Goal: Task Accomplishment & Management: Use online tool/utility

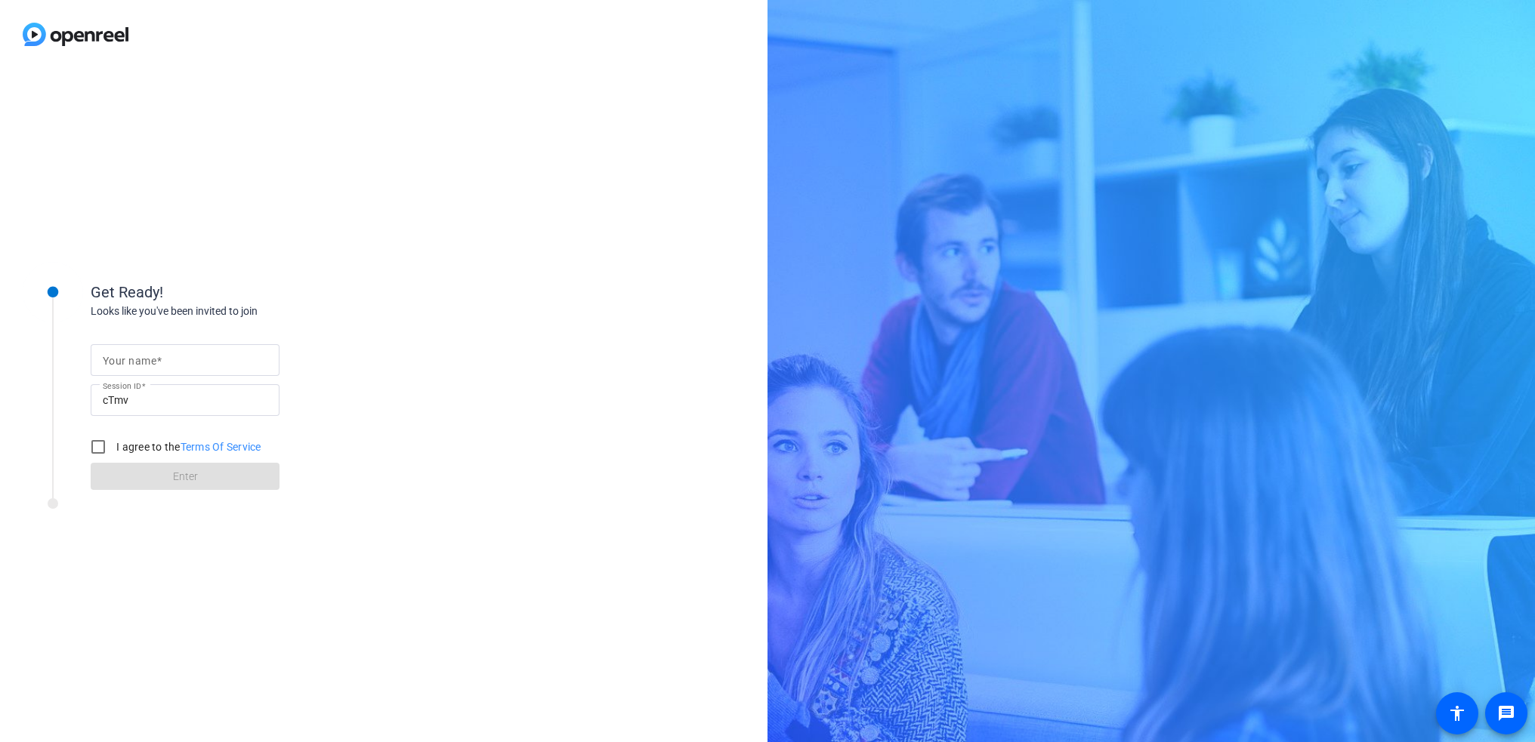
click at [153, 359] on mat-label "Your name" at bounding box center [130, 361] width 54 height 12
click at [153, 359] on input "Your name" at bounding box center [185, 360] width 165 height 18
type input "[PERSON_NAME]"
click at [94, 449] on input "I agree to the Terms Of Service" at bounding box center [98, 447] width 30 height 30
checkbox input "true"
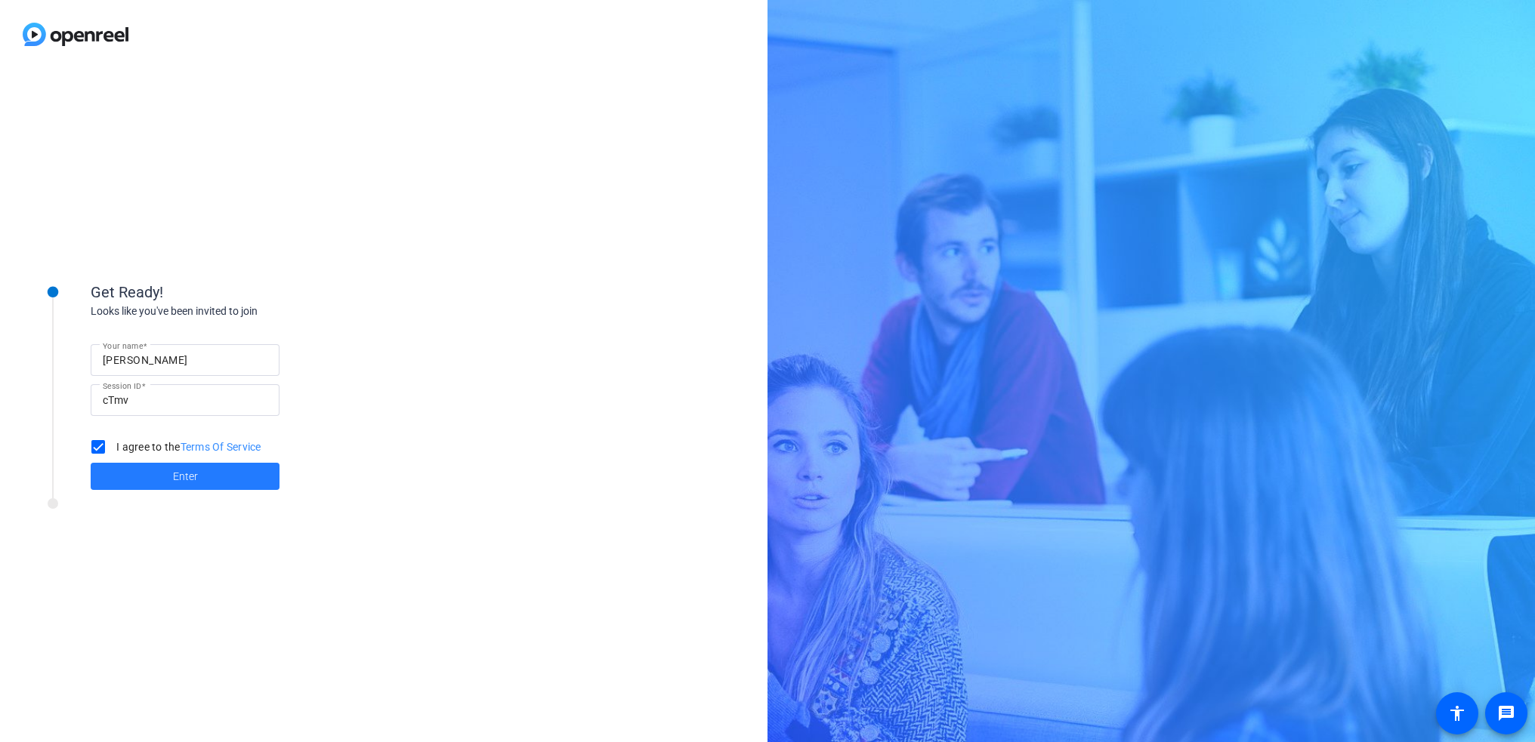
click at [181, 478] on span "Enter" at bounding box center [185, 477] width 25 height 16
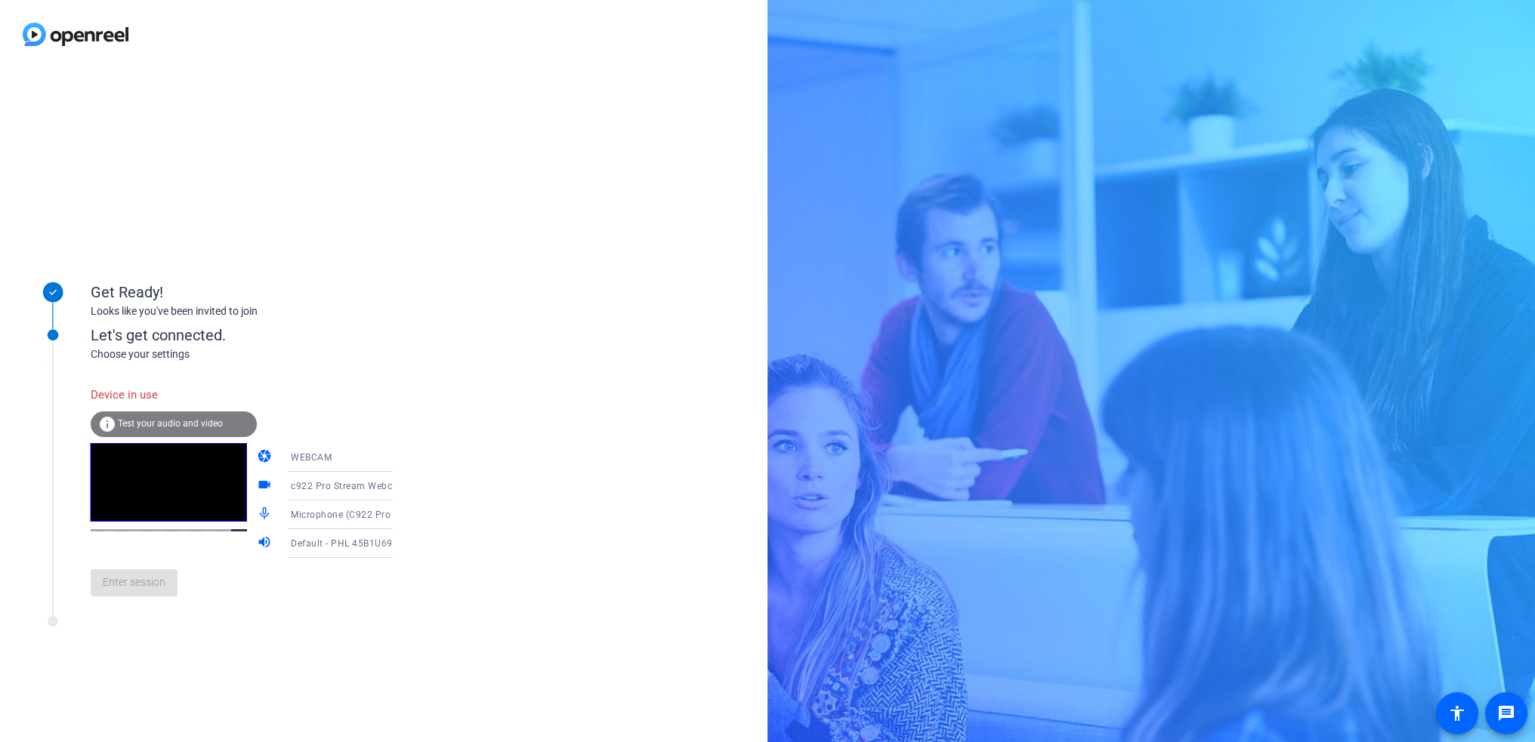
click at [399, 512] on icon at bounding box center [408, 515] width 18 height 18
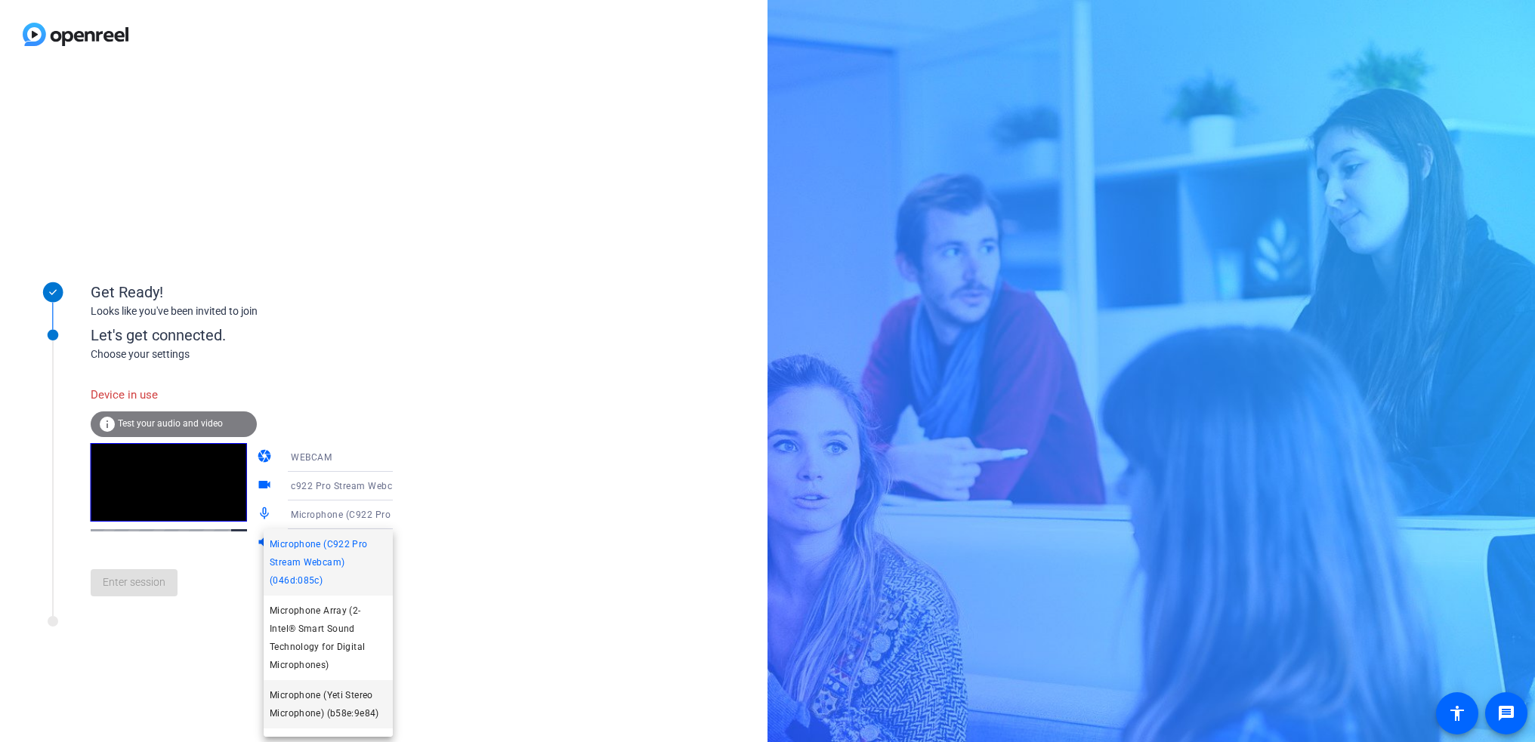
click at [347, 703] on span "Microphone (Yeti Stereo Microphone) (b58e:9e84)" at bounding box center [328, 705] width 117 height 36
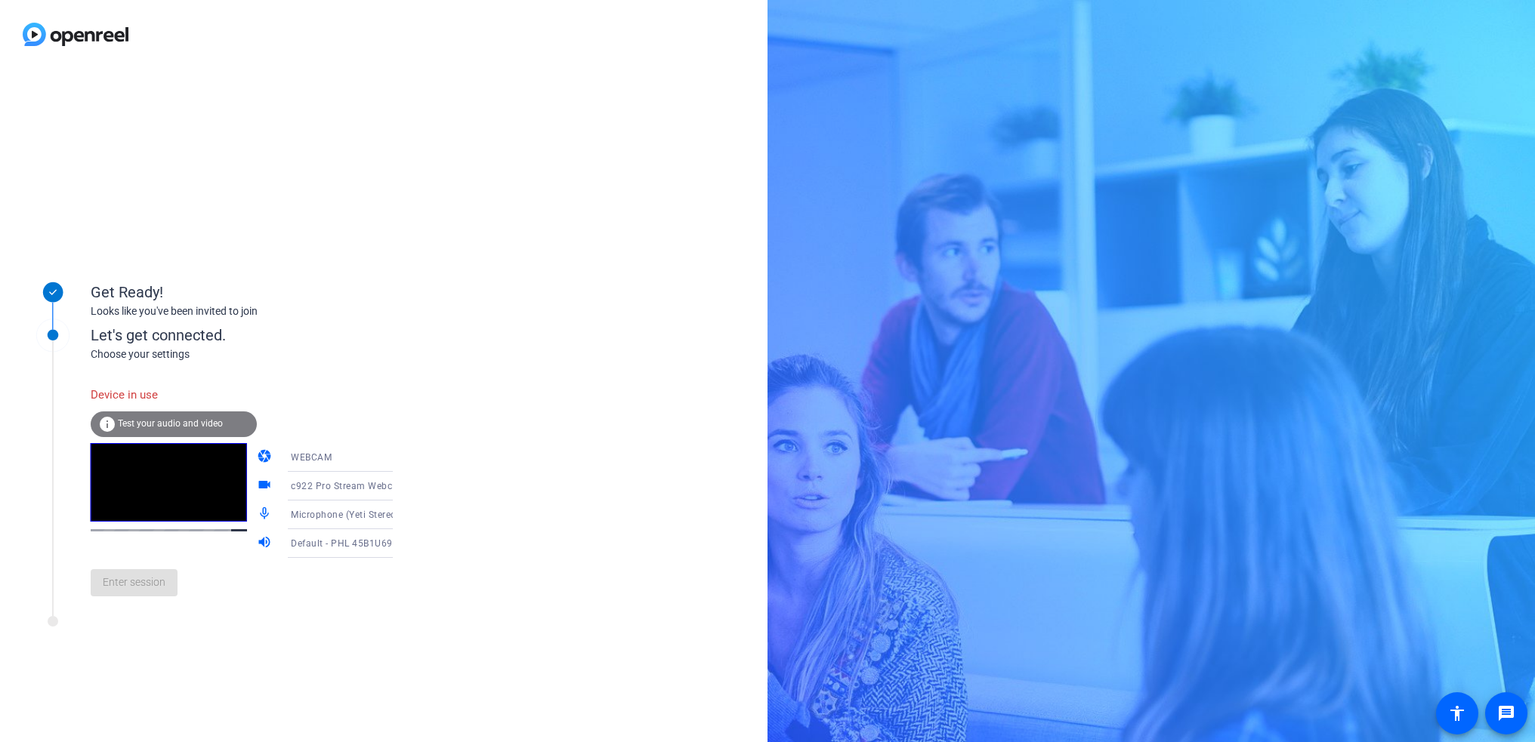
click at [167, 423] on span "Test your audio and video" at bounding box center [170, 423] width 105 height 11
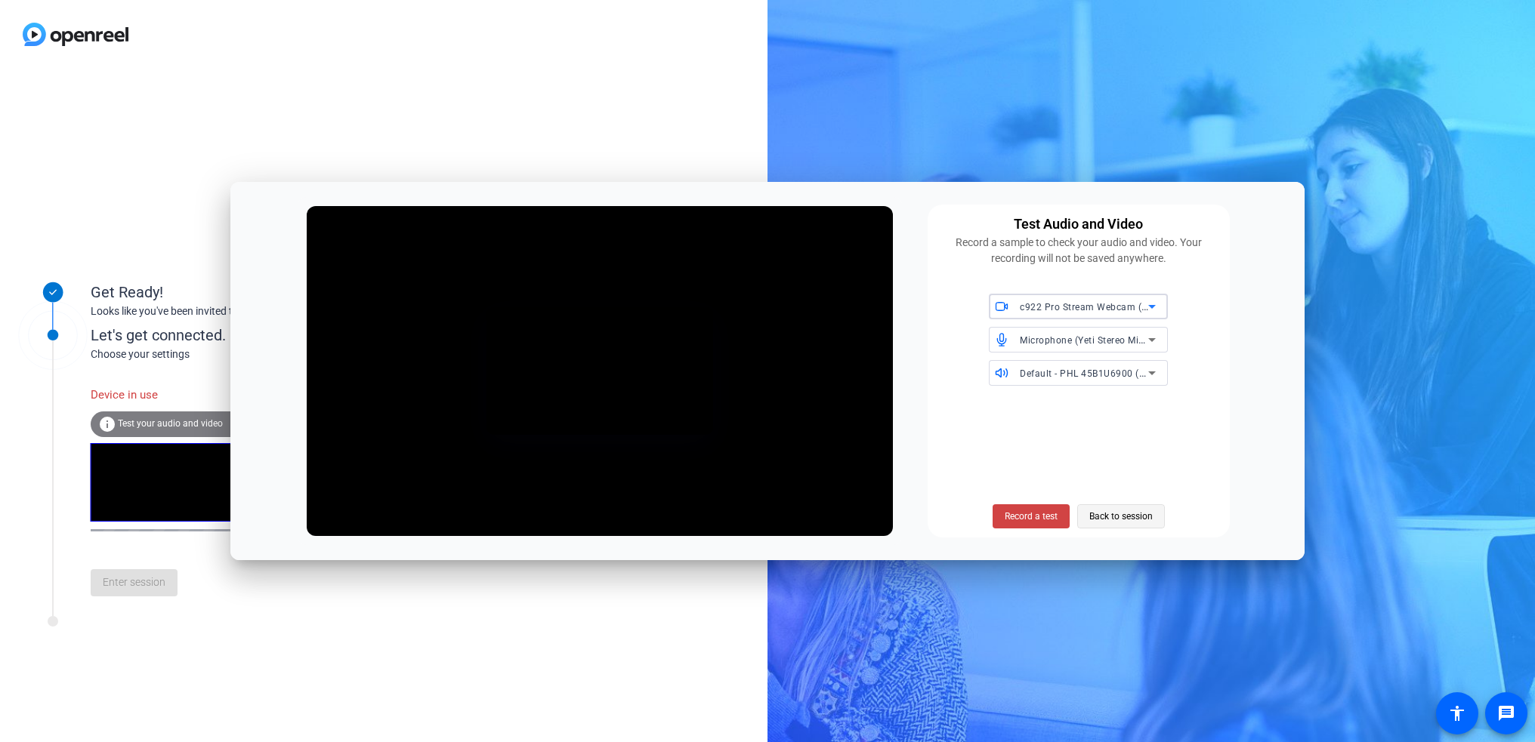
click at [1112, 519] on span "Back to session" at bounding box center [1120, 516] width 63 height 29
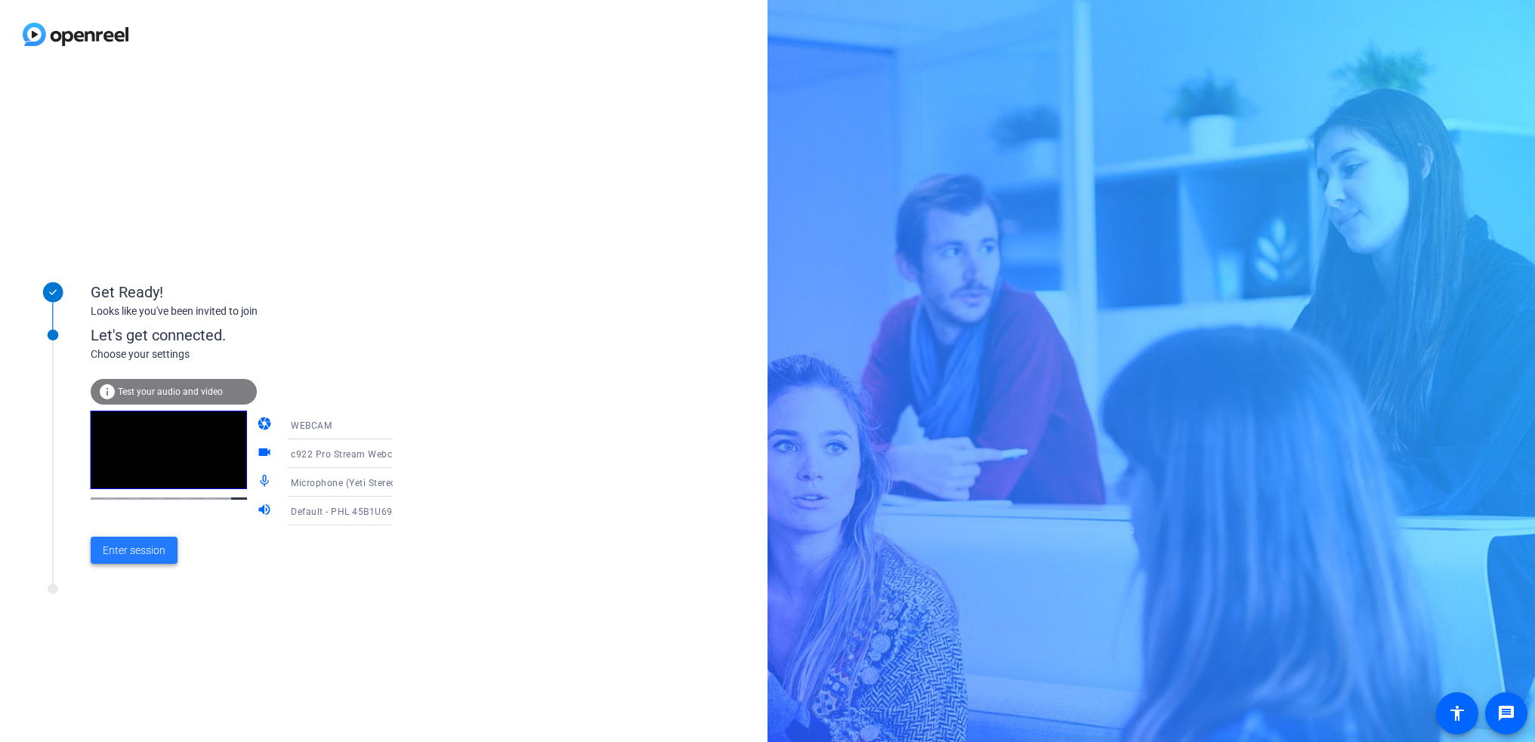
click at [139, 552] on span "Enter session" at bounding box center [134, 551] width 63 height 16
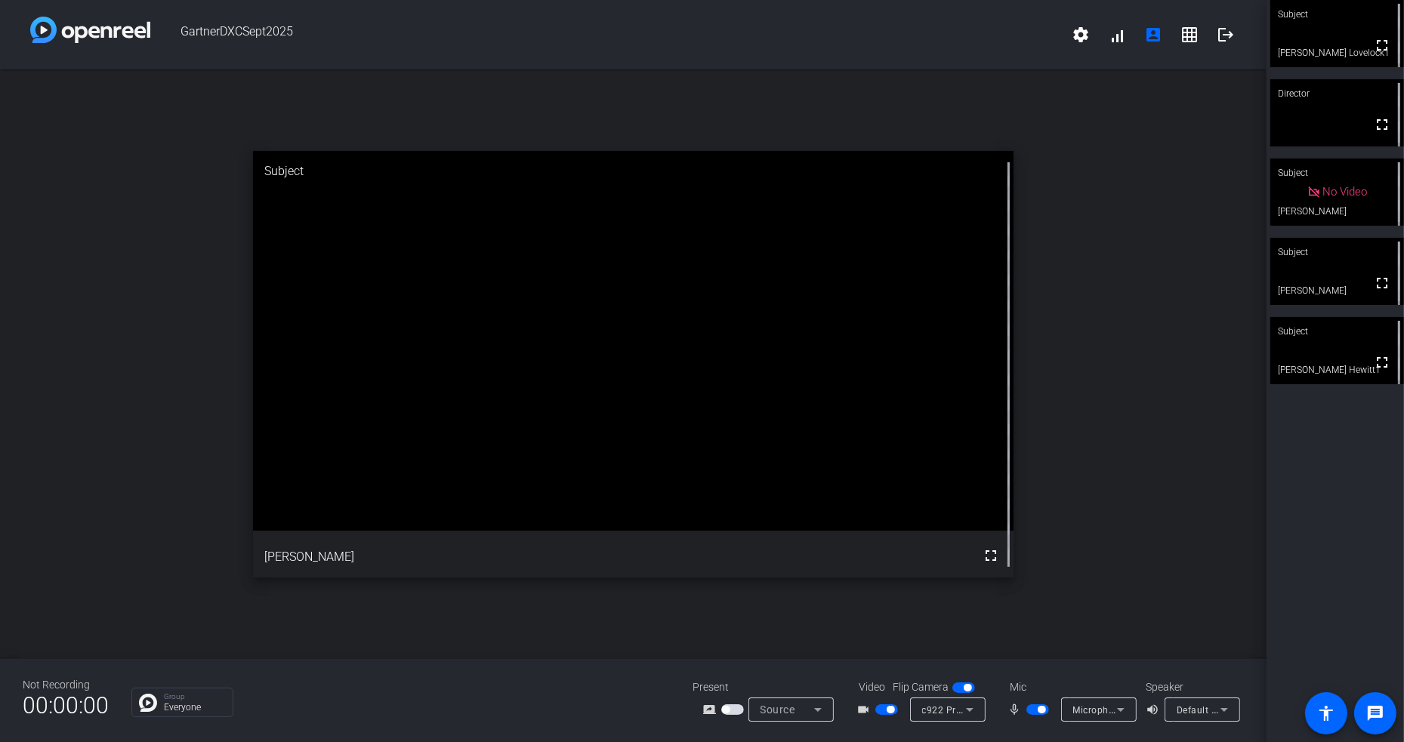
click at [1338, 440] on div "Subject fullscreen [PERSON_NAME] Lovelock1 Director fullscreen Subject No Video…" at bounding box center [1335, 371] width 137 height 742
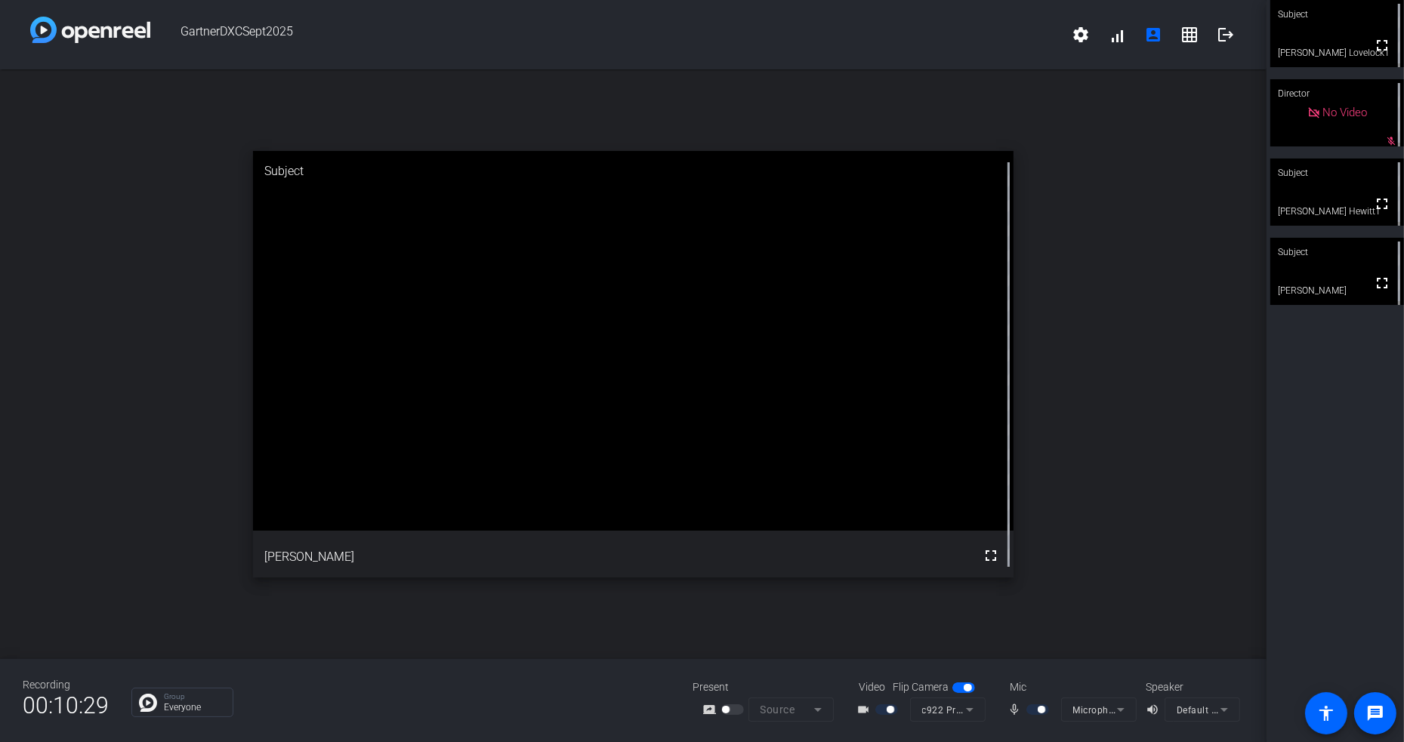
click at [1221, 711] on mat-form-field "Default - PHL 45B1U6900 (HD Audio Driver for Display Audio)" at bounding box center [1203, 710] width 76 height 24
click at [1224, 709] on mat-form-field "Default - PHL 45B1U6900 (HD Audio Driver for Display Audio)" at bounding box center [1203, 710] width 76 height 24
click at [1030, 709] on div at bounding box center [1039, 710] width 26 height 11
